Goal: Information Seeking & Learning: Learn about a topic

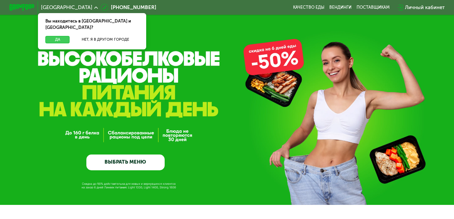
click at [55, 36] on button "Да" at bounding box center [57, 40] width 24 height 8
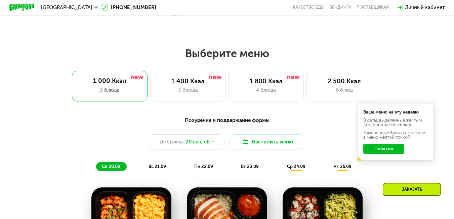
scroll to position [403, 0]
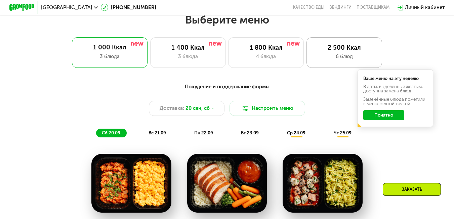
click at [337, 51] on div "2 500 Ккал" at bounding box center [344, 48] width 63 height 8
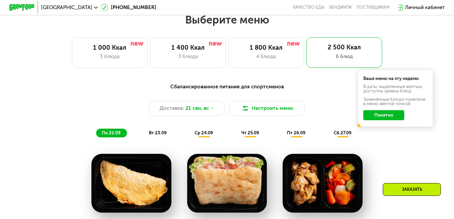
click at [387, 120] on button "Понятно" at bounding box center [383, 115] width 41 height 10
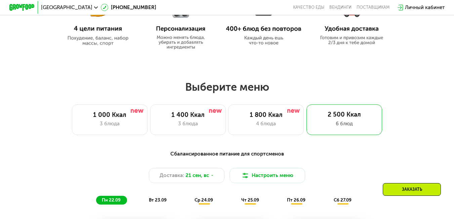
scroll to position [302, 0]
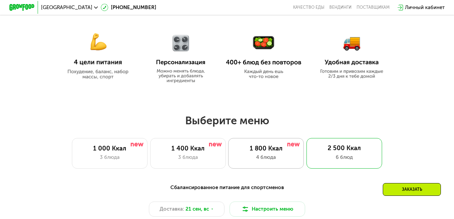
click at [263, 159] on div "4 блюда" at bounding box center [266, 158] width 63 height 8
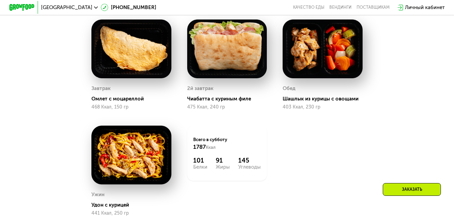
scroll to position [504, 0]
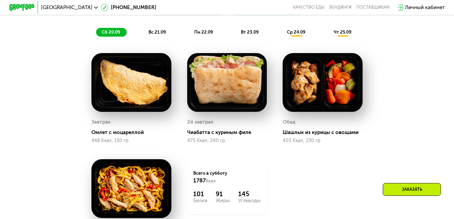
click at [297, 35] on span "ср 24.09" at bounding box center [296, 32] width 18 height 5
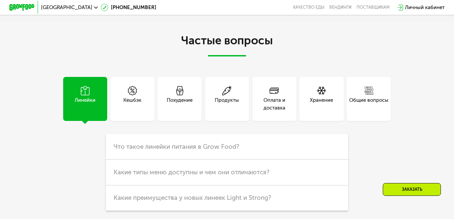
scroll to position [1781, 0]
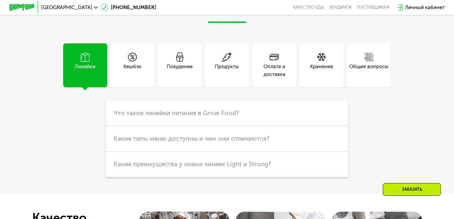
click at [373, 76] on div "Общие вопросы" at bounding box center [368, 70] width 39 height 15
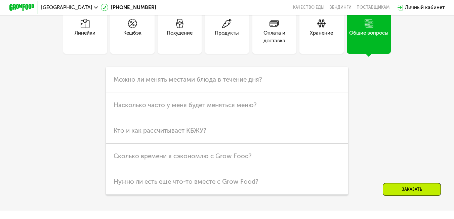
scroll to position [1848, 0]
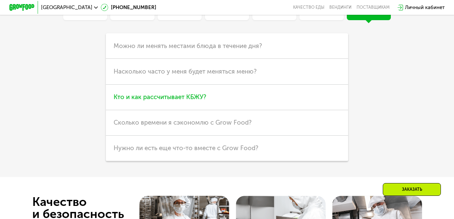
click at [172, 101] on span "Кто и как рассчитывает КБЖУ?" at bounding box center [160, 97] width 93 height 8
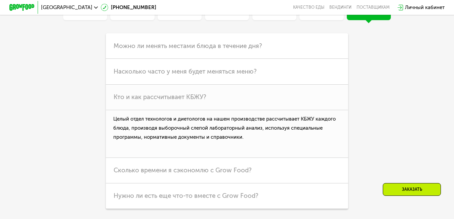
scroll to position [1915, 0]
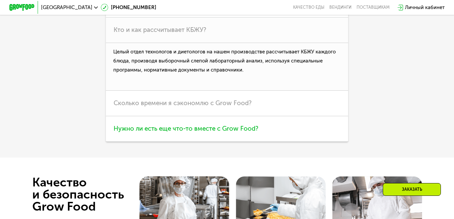
click at [136, 132] on span "Нужно ли есть еще что-то вместе с Grow Food?" at bounding box center [186, 129] width 145 height 8
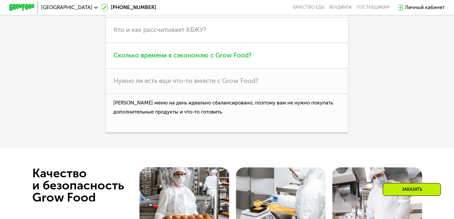
click at [129, 59] on span "Сколько времени я сэкономлю с Grow Food?" at bounding box center [183, 55] width 138 height 8
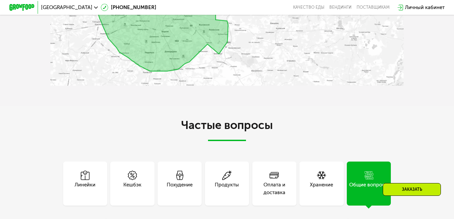
scroll to position [1764, 0]
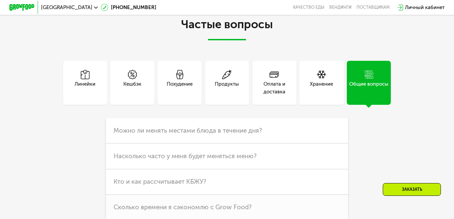
click at [270, 89] on div "Оплата и доставка" at bounding box center [274, 87] width 44 height 15
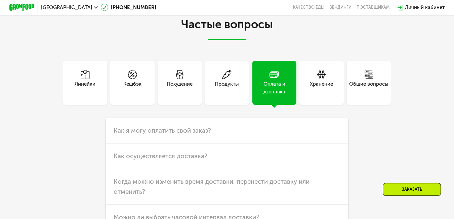
scroll to position [1831, 0]
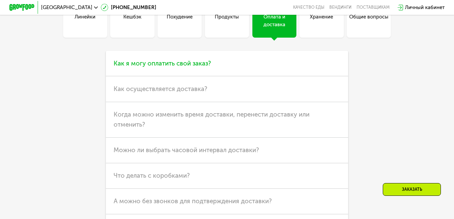
click at [175, 67] on span "Как я могу оплатить свой заказ?" at bounding box center [162, 63] width 97 height 8
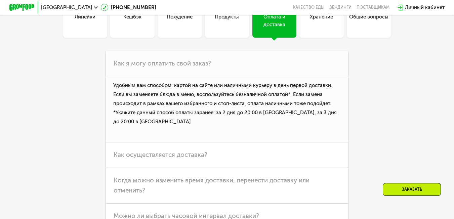
scroll to position [1864, 0]
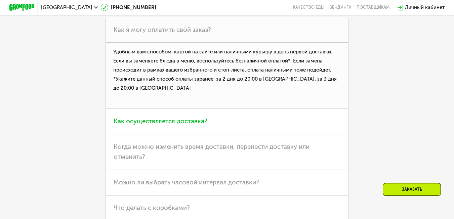
click at [134, 134] on h3 "Как осуществляется доставка?" at bounding box center [227, 122] width 242 height 26
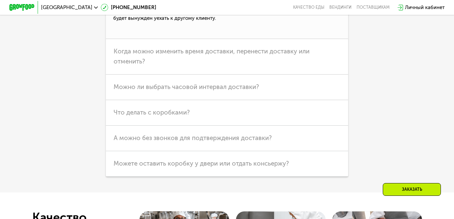
scroll to position [2100, 0]
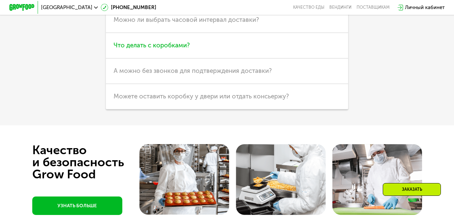
click at [152, 49] on span "Что делать с коробками?" at bounding box center [152, 45] width 76 height 8
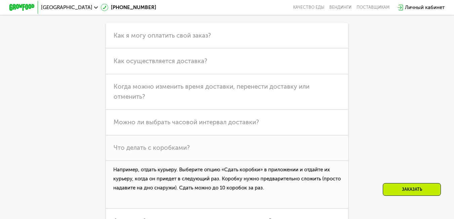
scroll to position [1758, 0]
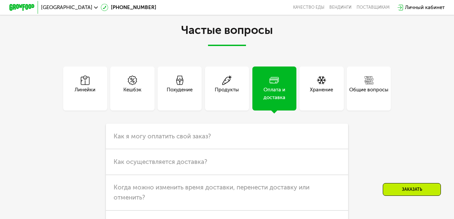
click at [182, 111] on div "Похудение" at bounding box center [180, 89] width 44 height 44
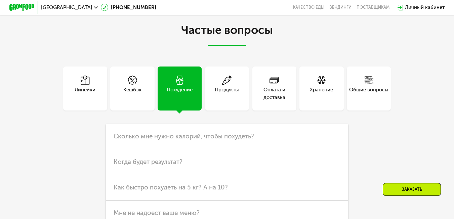
scroll to position [1791, 0]
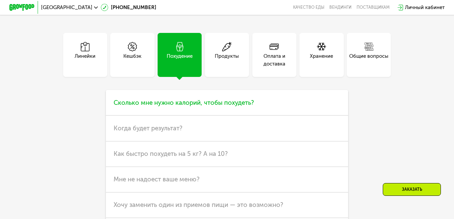
click at [152, 107] on span "Сколько мне нужно калорий, чтобы похудеть?" at bounding box center [184, 103] width 140 height 8
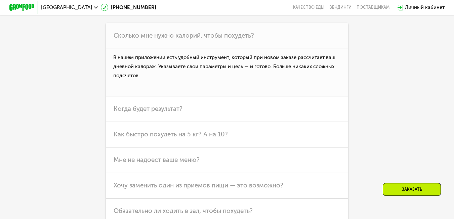
scroll to position [1892, 0]
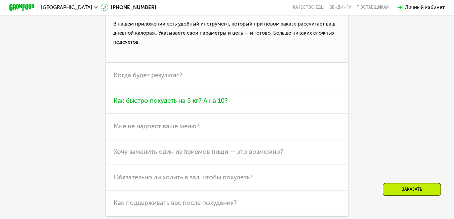
click at [131, 105] on span "Как быстро похудеть на 5 кг? А на 10?" at bounding box center [171, 101] width 114 height 8
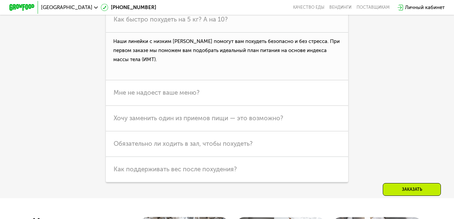
scroll to position [1959, 0]
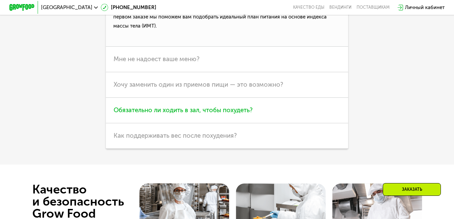
click at [134, 114] on span "Обязательно ли ходить в зал, чтобы похудеть?" at bounding box center [183, 110] width 139 height 8
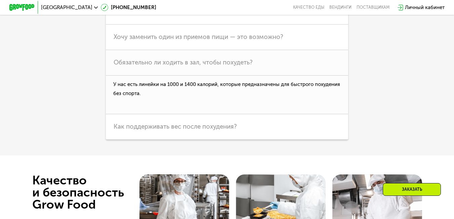
scroll to position [1993, 0]
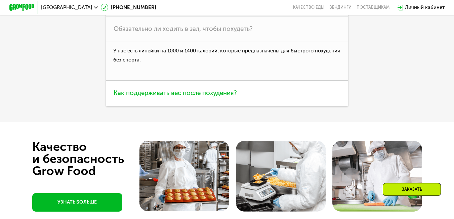
click at [144, 97] on span "Как поддерживать вес после похудения?" at bounding box center [175, 93] width 123 height 8
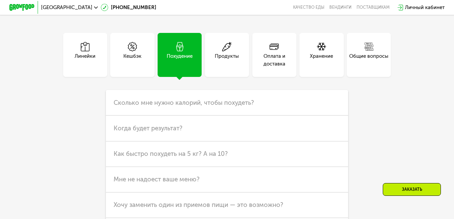
scroll to position [1758, 0]
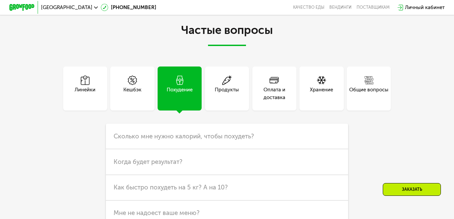
click at [83, 100] on div "Линейки" at bounding box center [85, 93] width 21 height 15
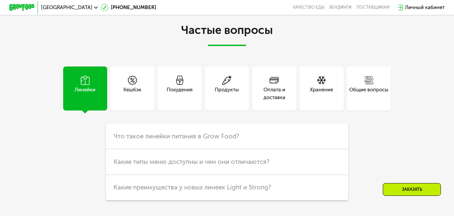
scroll to position [1825, 0]
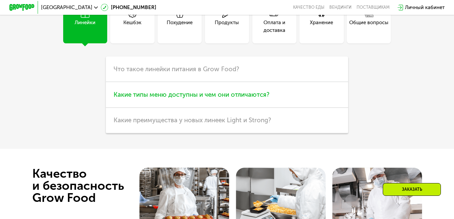
click at [147, 98] on span "Какие типы меню доступны и чем они отличаются?" at bounding box center [192, 95] width 156 height 8
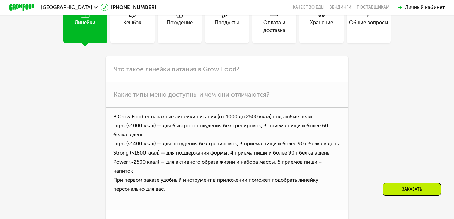
scroll to position [1859, 0]
